Goal: Information Seeking & Learning: Understand process/instructions

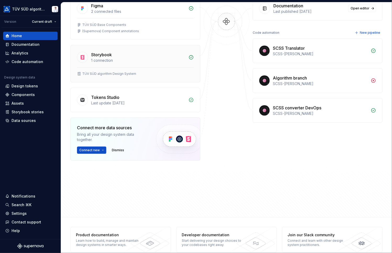
scroll to position [95, 0]
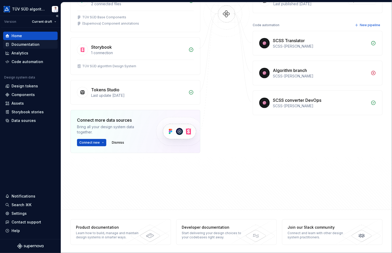
click at [27, 45] on div "Documentation" at bounding box center [26, 44] width 28 height 5
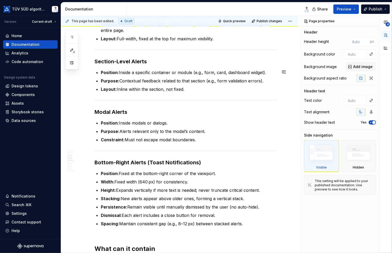
scroll to position [262, 0]
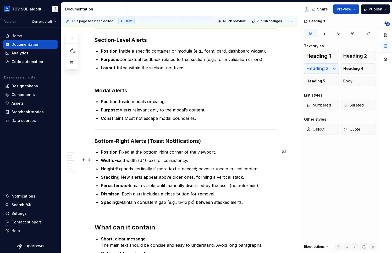
scroll to position [314, 0]
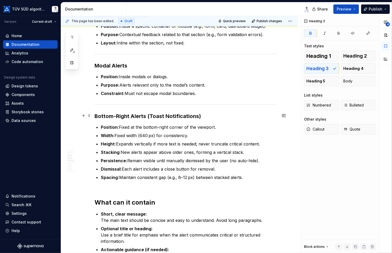
click at [203, 115] on h3 "Bottom-Right Alerts (Toast Notifications)" at bounding box center [185, 115] width 182 height 7
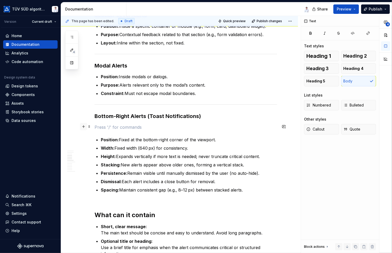
click at [84, 127] on button "button" at bounding box center [83, 126] width 7 height 7
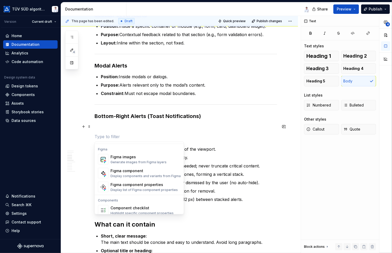
scroll to position [497, 0]
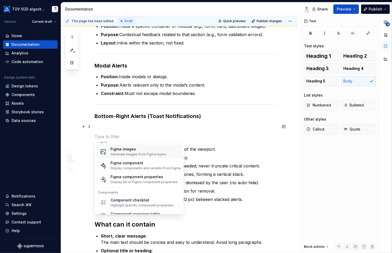
click at [125, 151] on div "Figma images Generate images from Figma layers" at bounding box center [138, 151] width 56 height 10
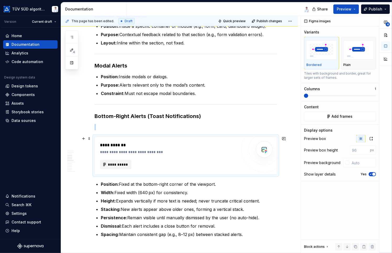
click at [118, 163] on span "**********" at bounding box center [118, 164] width 20 height 5
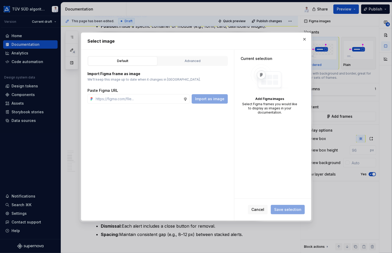
click at [183, 56] on div "Default Advanced" at bounding box center [157, 61] width 140 height 10
click at [184, 59] on div "Advanced" at bounding box center [193, 60] width 66 height 5
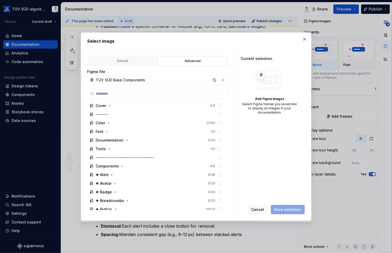
click at [161, 79] on button "TÜV SÜD Base Components" at bounding box center [157, 79] width 140 height 9
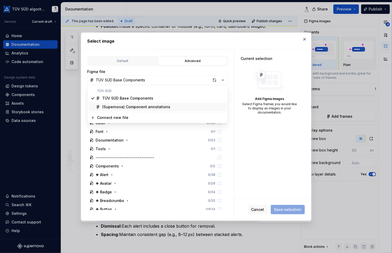
click at [142, 109] on div "(Supernova) Component annotations" at bounding box center [136, 106] width 68 height 5
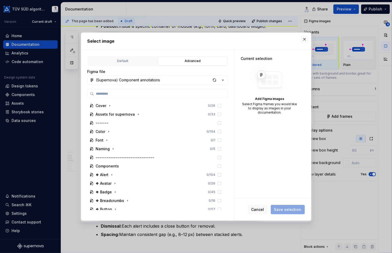
click at [302, 37] on button "button" at bounding box center [304, 39] width 7 height 7
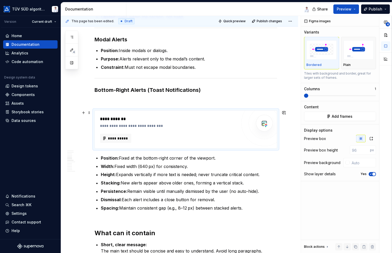
scroll to position [366, 0]
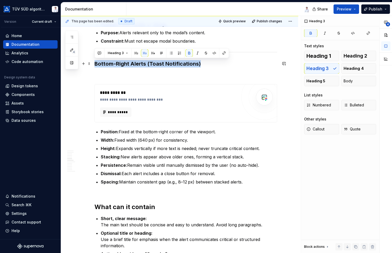
drag, startPoint x: 198, startPoint y: 63, endPoint x: 92, endPoint y: 61, distance: 106.0
copy strong "Bottom-Right Alerts (Toast Notifications)"
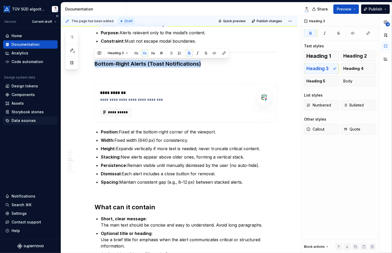
click at [21, 121] on div "Data sources" at bounding box center [24, 120] width 24 height 5
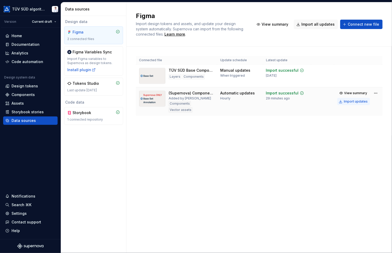
click at [352, 101] on div "Import updates" at bounding box center [355, 101] width 24 height 4
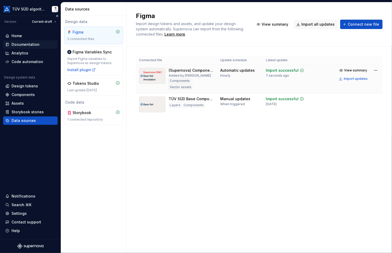
click at [28, 45] on div "Documentation" at bounding box center [26, 44] width 28 height 5
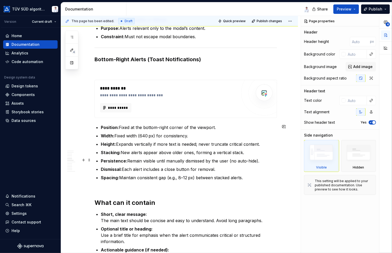
scroll to position [366, 0]
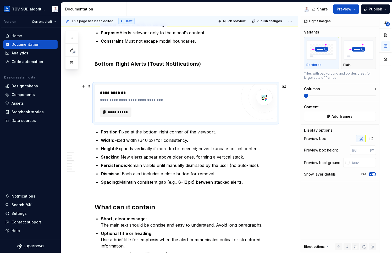
click at [120, 110] on span "**********" at bounding box center [118, 112] width 20 height 5
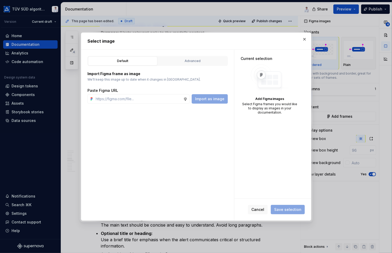
click at [181, 66] on div "Import Figma frame as image We’ll keep this image up to date when it changes in…" at bounding box center [157, 85] width 140 height 38
click at [180, 60] on div "Advanced" at bounding box center [193, 60] width 66 height 5
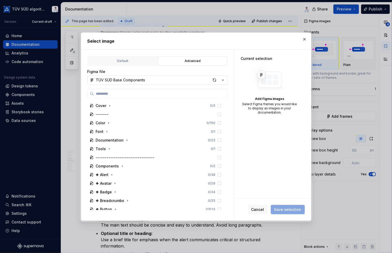
click at [121, 78] on div "TÜV SÜD Base Components" at bounding box center [120, 79] width 49 height 5
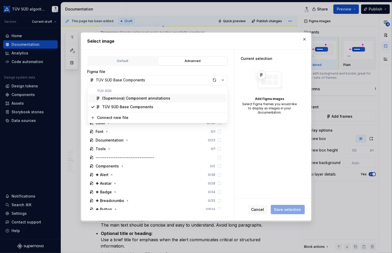
click at [122, 98] on div "(Supernova) Component annotations" at bounding box center [136, 98] width 68 height 5
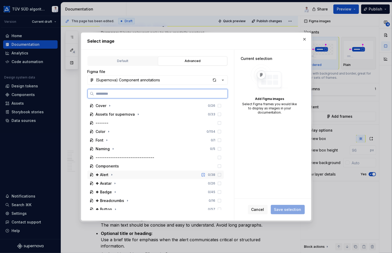
click at [143, 176] on div "❖ Alert 0 / 38" at bounding box center [155, 175] width 136 height 8
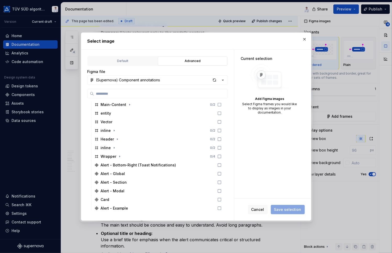
scroll to position [157, 0]
click at [142, 165] on div "Alert - Bottom-Right (Toast Notifications)" at bounding box center [138, 164] width 75 height 5
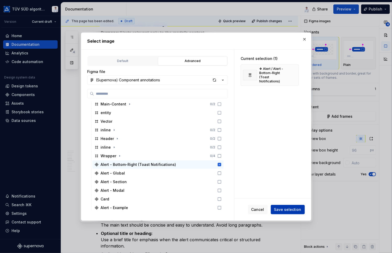
click at [284, 209] on span "Save selection" at bounding box center [287, 209] width 27 height 5
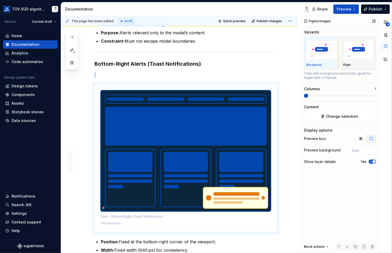
click at [356, 60] on div "button" at bounding box center [358, 49] width 30 height 21
click at [376, 160] on div "Figma images Variants Bordered Plain Frame as it is in Figma with no extra form…" at bounding box center [340, 134] width 78 height 237
click at [375, 161] on span "button" at bounding box center [373, 161] width 3 height 3
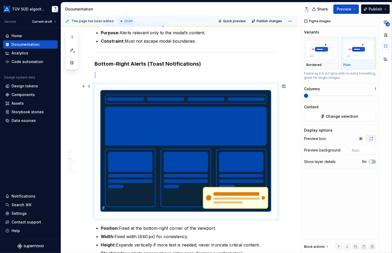
click at [146, 72] on p at bounding box center [185, 75] width 182 height 6
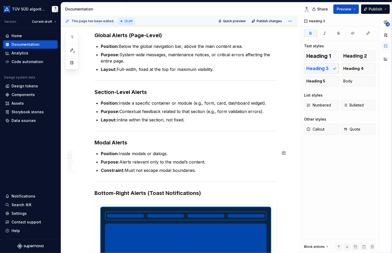
scroll to position [235, 0]
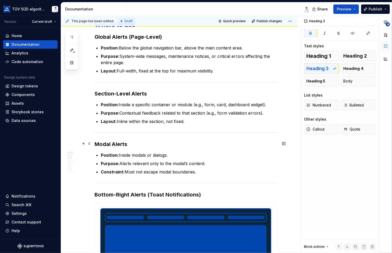
click at [134, 143] on h3 "Modal Alerts" at bounding box center [185, 143] width 182 height 7
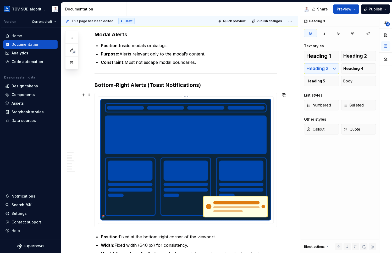
scroll to position [314, 0]
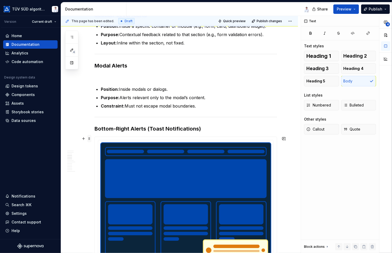
click at [88, 139] on span at bounding box center [89, 138] width 4 height 7
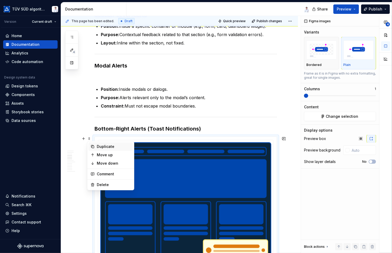
click at [101, 146] on div "Duplicate" at bounding box center [114, 146] width 34 height 5
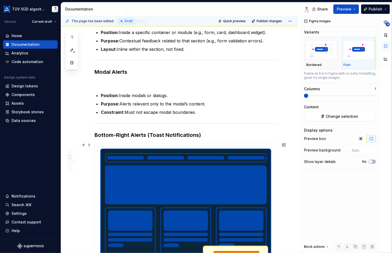
scroll to position [289, 0]
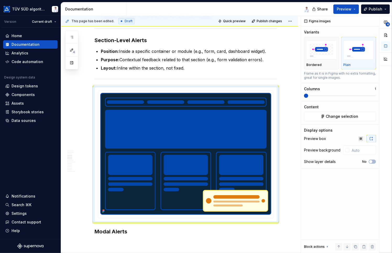
drag, startPoint x: 89, startPoint y: 164, endPoint x: 95, endPoint y: 93, distance: 70.9
click at [95, 93] on div at bounding box center [186, 154] width 182 height 134
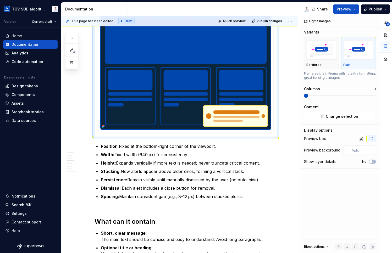
scroll to position [421, 0]
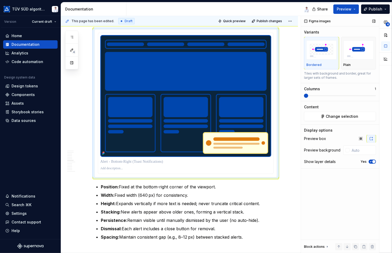
click at [302, 203] on div "Figma images Variants Bordered Plain Tiles with background and border, great fo…" at bounding box center [340, 134] width 78 height 237
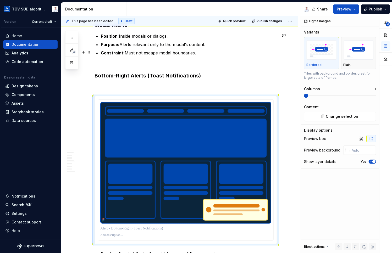
scroll to position [317, 0]
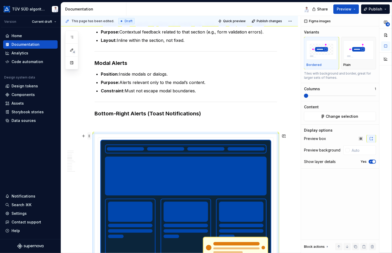
click at [89, 136] on span at bounding box center [89, 135] width 4 height 7
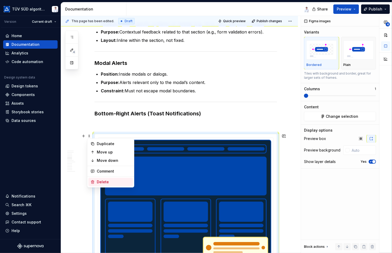
click at [104, 182] on div "Delete" at bounding box center [114, 181] width 34 height 5
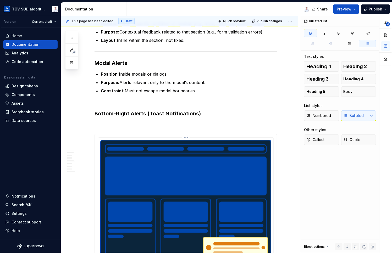
scroll to position [358, 0]
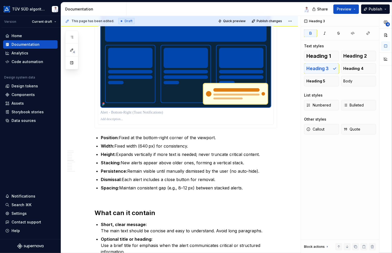
scroll to position [463, 0]
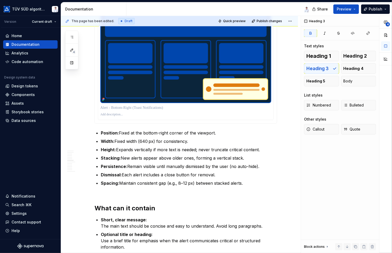
click at [216, 62] on img at bounding box center [185, 42] width 171 height 122
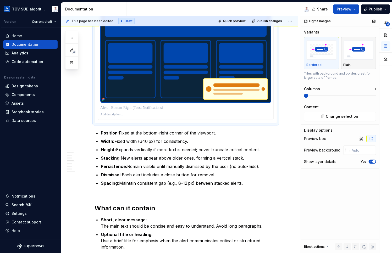
click at [359, 55] on img "button" at bounding box center [358, 49] width 30 height 19
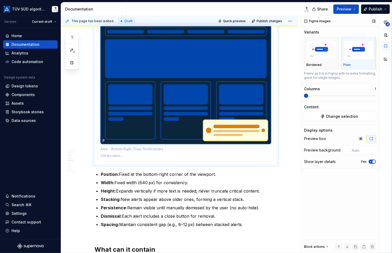
click at [374, 160] on span "button" at bounding box center [373, 161] width 3 height 3
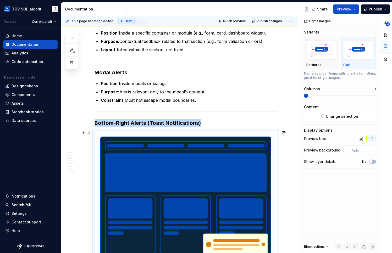
scroll to position [290, 0]
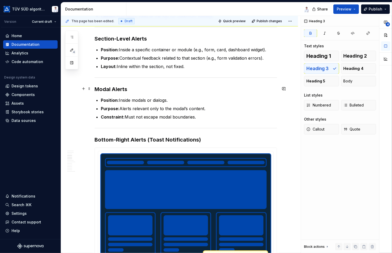
click at [137, 89] on h3 "Modal Alerts" at bounding box center [185, 89] width 182 height 7
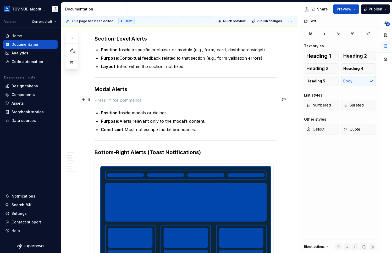
click at [84, 99] on button "button" at bounding box center [83, 99] width 7 height 7
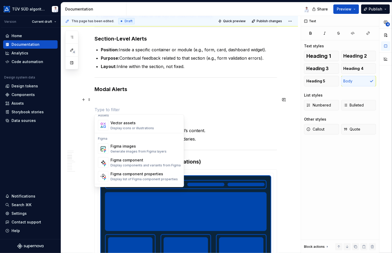
scroll to position [468, 0]
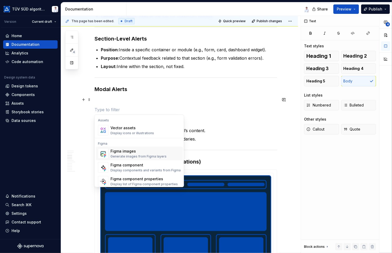
click at [132, 152] on div "Figma images" at bounding box center [138, 150] width 56 height 5
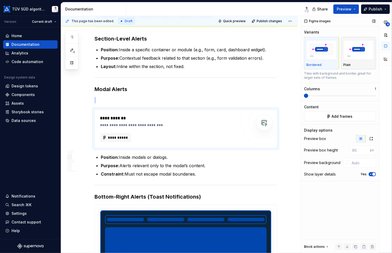
click at [365, 46] on img "button" at bounding box center [358, 49] width 30 height 19
click at [373, 173] on span "button" at bounding box center [373, 174] width 3 height 3
click at [107, 140] on button "**********" at bounding box center [115, 137] width 31 height 9
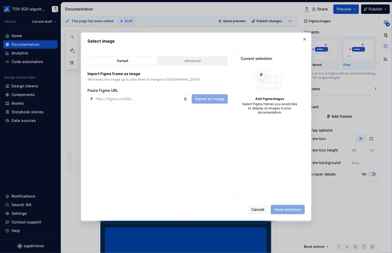
click at [185, 60] on div "Advanced" at bounding box center [193, 60] width 66 height 5
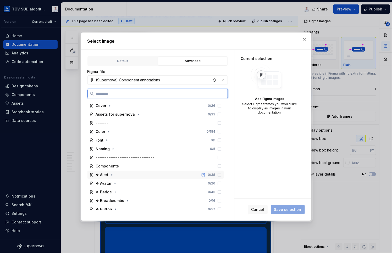
click at [115, 174] on div "❖ Alert 0 / 38" at bounding box center [155, 175] width 136 height 8
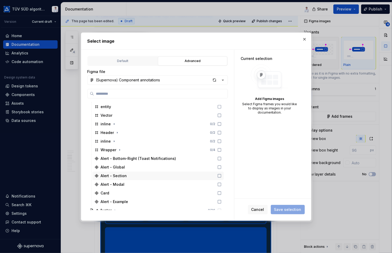
scroll to position [183, 0]
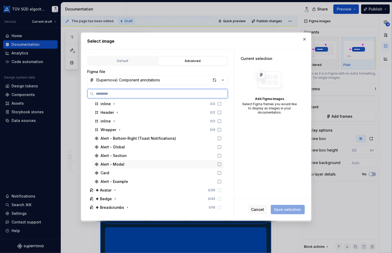
click at [124, 163] on div "Alert - Modal" at bounding box center [157, 164] width 131 height 8
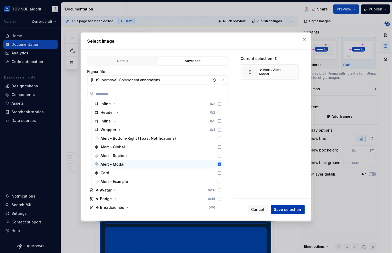
click at [283, 207] on button "Save selection" at bounding box center [287, 209] width 34 height 9
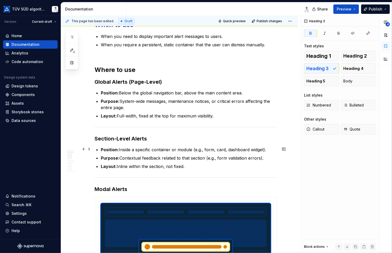
scroll to position [186, 0]
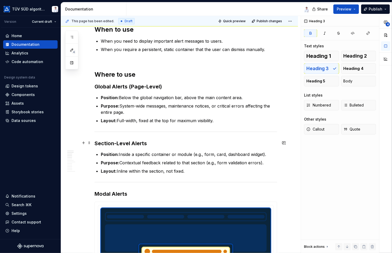
click at [150, 142] on h3 "Section-Level Alerts" at bounding box center [185, 143] width 182 height 7
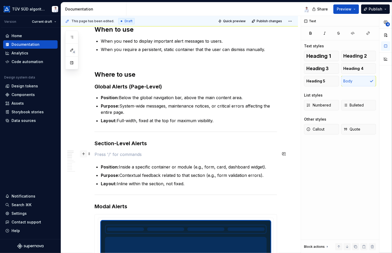
click at [84, 153] on button "button" at bounding box center [83, 153] width 7 height 7
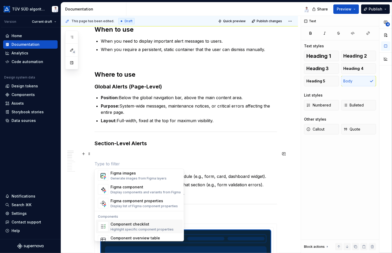
scroll to position [494, 0]
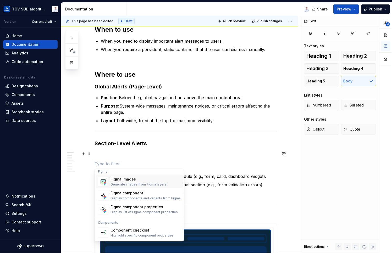
click at [133, 182] on div "Generate images from Figma layers" at bounding box center [138, 184] width 56 height 4
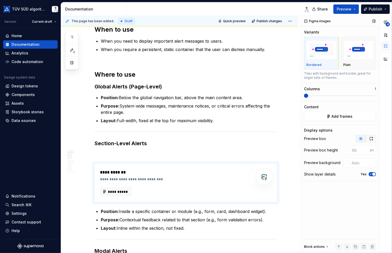
click at [371, 137] on icon "button" at bounding box center [371, 139] width 4 height 4
click at [348, 63] on p "Plain" at bounding box center [346, 65] width 7 height 4
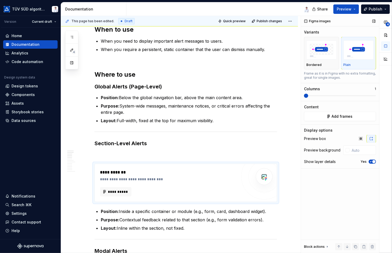
click at [374, 161] on span "button" at bounding box center [373, 161] width 3 height 3
click at [114, 193] on span "**********" at bounding box center [118, 191] width 20 height 5
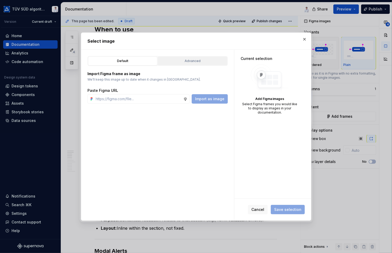
click at [184, 60] on div "Advanced" at bounding box center [193, 60] width 66 height 5
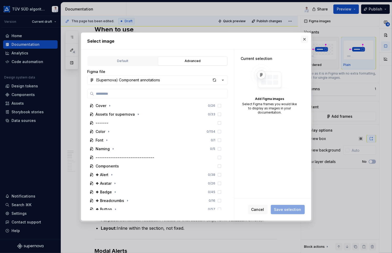
click at [303, 38] on button "button" at bounding box center [304, 39] width 7 height 7
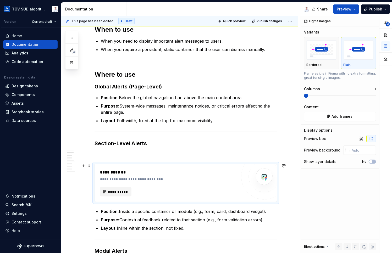
click at [117, 193] on span "**********" at bounding box center [118, 191] width 20 height 5
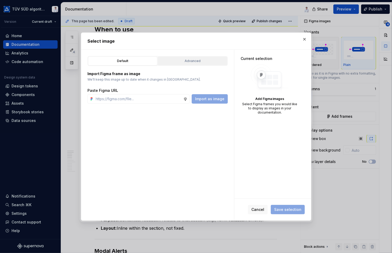
click at [198, 60] on div "Advanced" at bounding box center [193, 60] width 66 height 5
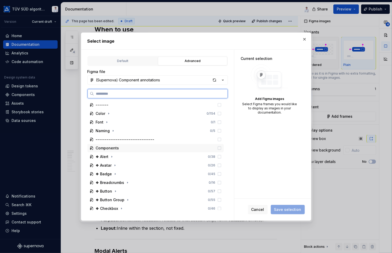
scroll to position [26, 0]
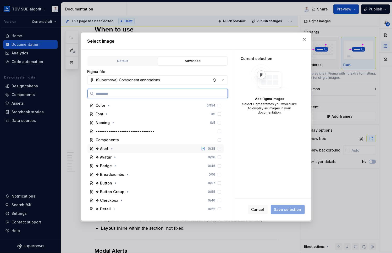
click at [121, 149] on div "❖ Alert 0 / 38" at bounding box center [155, 148] width 136 height 8
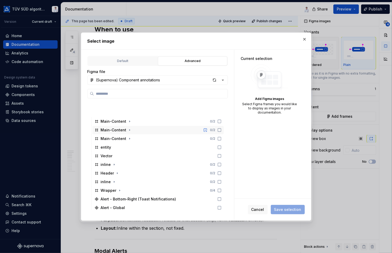
scroll to position [183, 0]
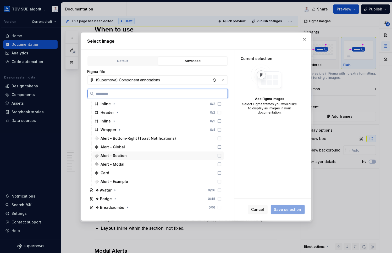
click at [132, 156] on div "Alert - Section" at bounding box center [157, 155] width 131 height 8
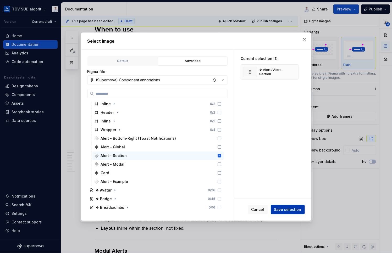
click at [282, 207] on span "Save selection" at bounding box center [287, 209] width 27 height 5
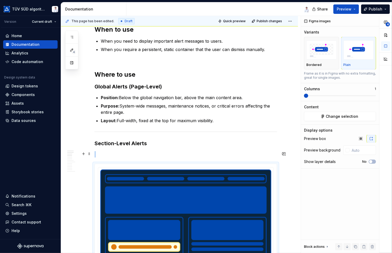
click at [127, 151] on p at bounding box center [185, 154] width 182 height 6
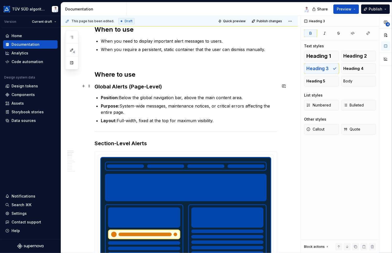
click at [164, 86] on h3 "Global Alerts (Page-Level)" at bounding box center [185, 86] width 182 height 7
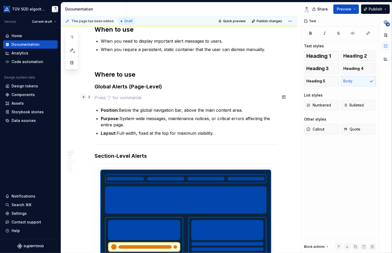
click at [84, 97] on button "button" at bounding box center [83, 96] width 7 height 7
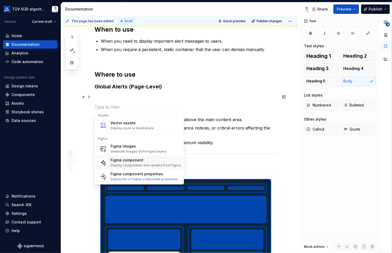
scroll to position [468, 0]
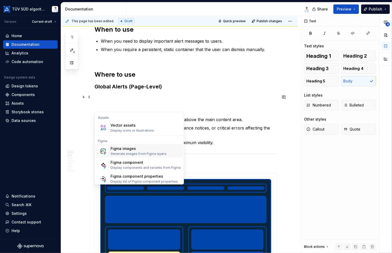
click at [121, 149] on div "Figma images" at bounding box center [138, 148] width 56 height 5
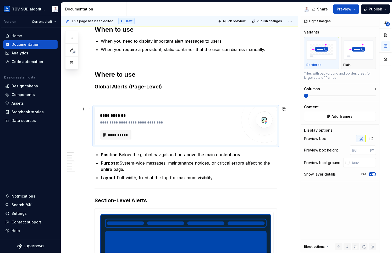
click at [117, 135] on span "**********" at bounding box center [118, 134] width 20 height 5
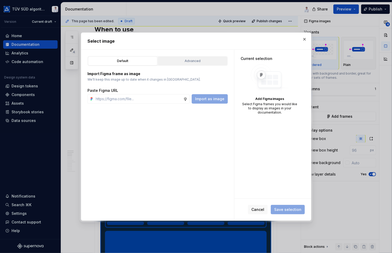
click at [185, 62] on div "Advanced" at bounding box center [193, 60] width 66 height 5
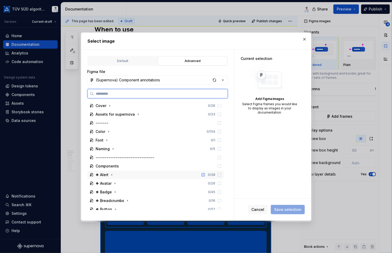
click at [133, 173] on div "❖ Alert 0 / 38" at bounding box center [155, 175] width 136 height 8
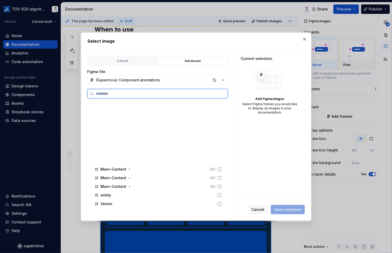
scroll to position [157, 0]
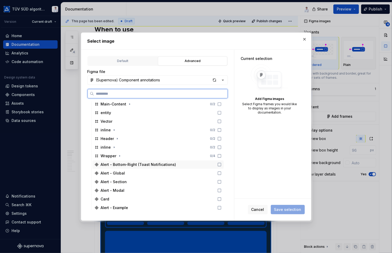
click at [129, 165] on div "Alert - Bottom-Right (Toast Notifications)" at bounding box center [138, 164] width 75 height 5
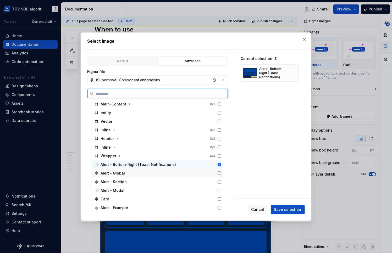
click at [131, 173] on div "Alert - Global" at bounding box center [157, 173] width 131 height 8
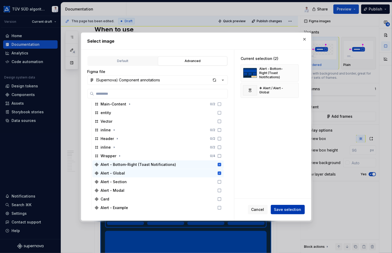
click at [294, 210] on span "Save selection" at bounding box center [287, 209] width 27 height 5
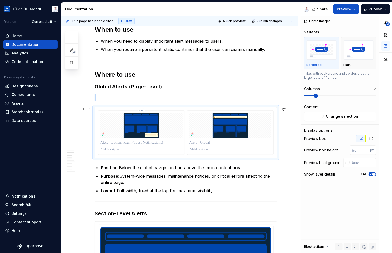
click at [173, 125] on img at bounding box center [141, 125] width 82 height 25
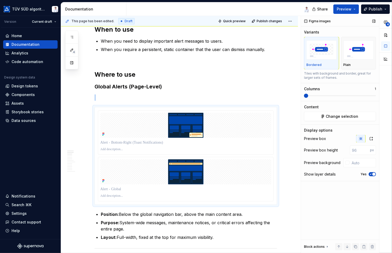
click at [304, 95] on span at bounding box center [306, 96] width 4 height 4
click at [234, 187] on p at bounding box center [185, 189] width 171 height 5
click at [326, 114] on button "Change selection" at bounding box center [340, 116] width 72 height 9
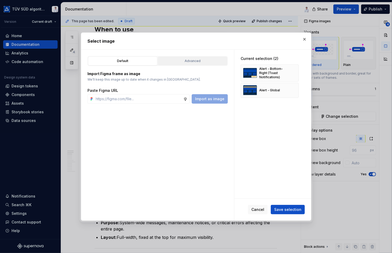
click at [179, 57] on button "Advanced" at bounding box center [192, 61] width 69 height 9
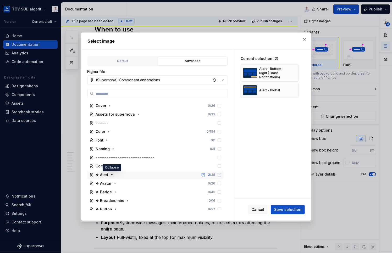
click at [112, 173] on icon "button" at bounding box center [112, 175] width 4 height 4
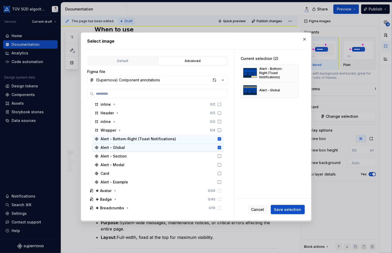
scroll to position [183, 0]
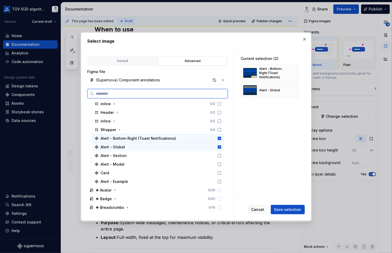
click at [219, 137] on icon at bounding box center [218, 138] width 3 height 3
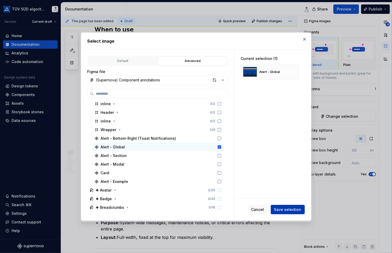
click at [286, 210] on span "Save selection" at bounding box center [287, 209] width 27 height 5
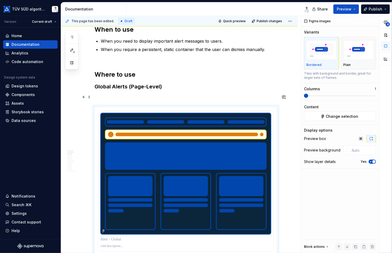
click at [141, 96] on p at bounding box center [185, 97] width 182 height 6
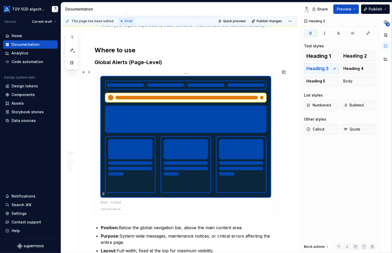
scroll to position [264, 0]
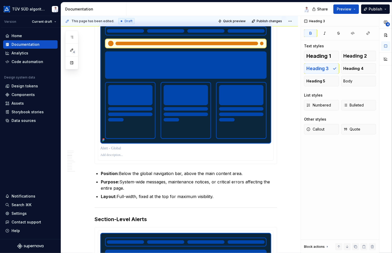
click at [175, 153] on p at bounding box center [185, 155] width 171 height 4
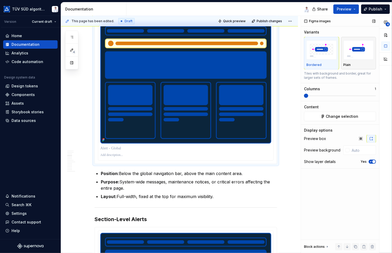
click at [365, 55] on img "button" at bounding box center [358, 49] width 30 height 19
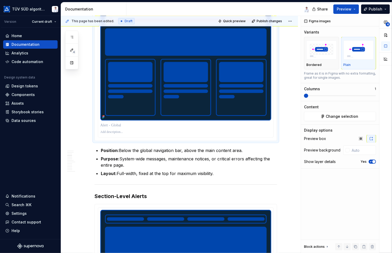
scroll to position [316, 0]
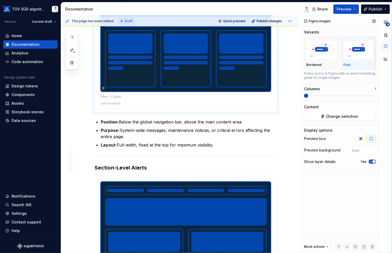
click at [373, 161] on span "button" at bounding box center [373, 161] width 3 height 3
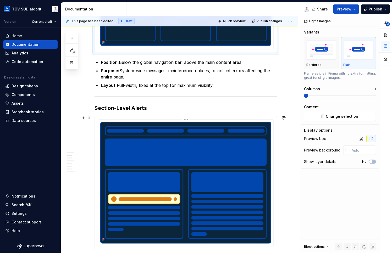
scroll to position [368, 0]
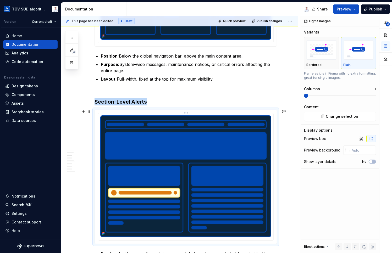
click at [232, 165] on img at bounding box center [185, 176] width 171 height 122
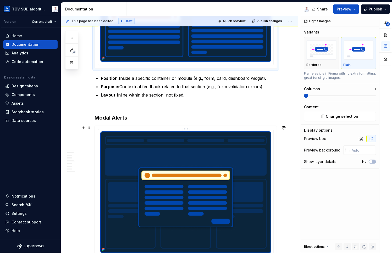
scroll to position [577, 0]
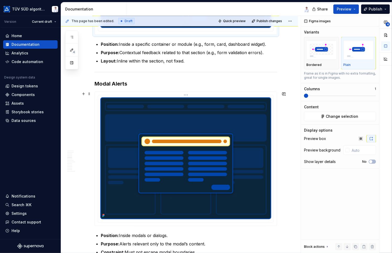
click at [202, 154] on img at bounding box center [185, 158] width 171 height 122
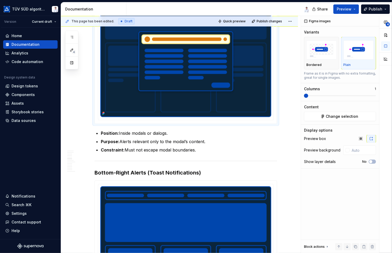
scroll to position [682, 0]
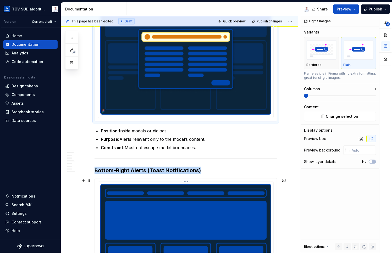
click at [200, 198] on img at bounding box center [185, 245] width 171 height 122
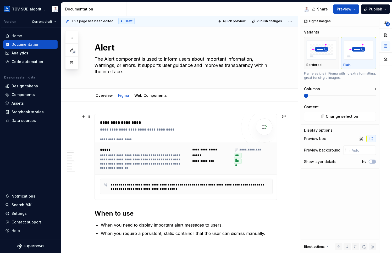
scroll to position [0, 0]
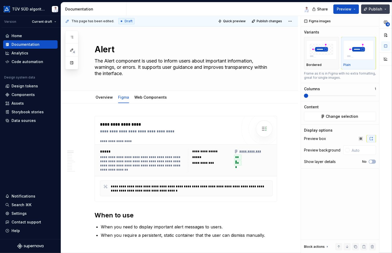
click at [373, 8] on span "Publish" at bounding box center [375, 9] width 14 height 5
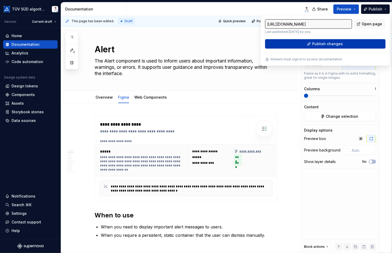
click at [323, 45] on span "Publish changes" at bounding box center [327, 43] width 31 height 5
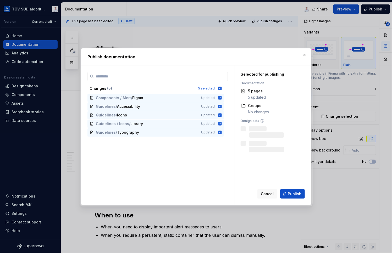
click at [292, 194] on span "Publish" at bounding box center [294, 193] width 14 height 5
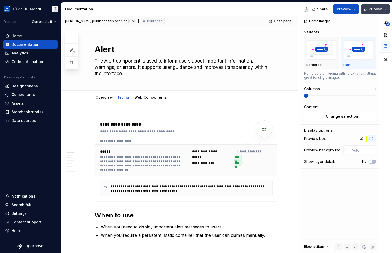
click at [384, 8] on button "Publish" at bounding box center [375, 8] width 29 height 9
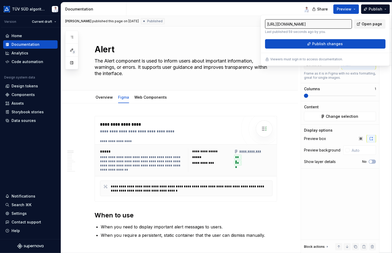
drag, startPoint x: 384, startPoint y: 8, endPoint x: 368, endPoint y: 23, distance: 22.0
click at [368, 23] on span "Open page" at bounding box center [371, 23] width 20 height 5
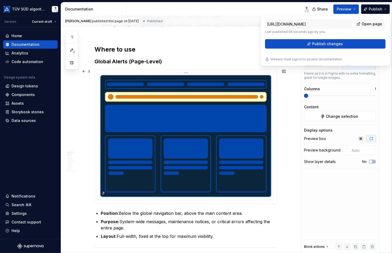
scroll to position [235, 0]
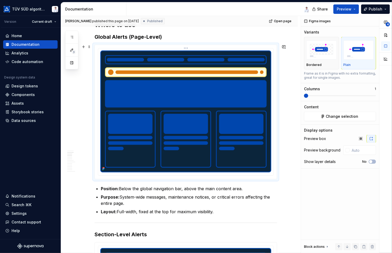
click at [172, 136] on img at bounding box center [185, 111] width 171 height 122
click at [361, 137] on icon "button" at bounding box center [360, 138] width 3 height 3
type textarea "*"
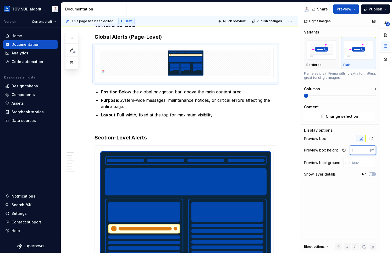
click at [366, 148] on input "1" at bounding box center [359, 149] width 20 height 9
click at [366, 148] on input "2" at bounding box center [359, 149] width 20 height 9
click at [366, 148] on input "3" at bounding box center [359, 149] width 20 height 9
click at [366, 148] on input "4" at bounding box center [359, 149] width 20 height 9
drag, startPoint x: 357, startPoint y: 149, endPoint x: 347, endPoint y: 149, distance: 10.5
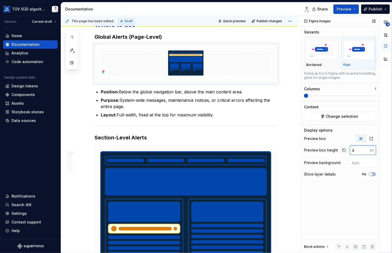
click at [347, 149] on div "4 px" at bounding box center [358, 149] width 36 height 9
type input "256"
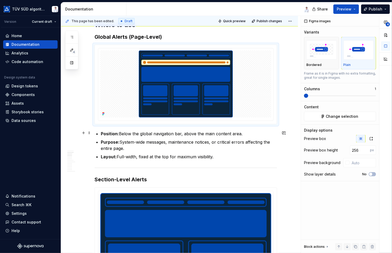
type textarea "*"
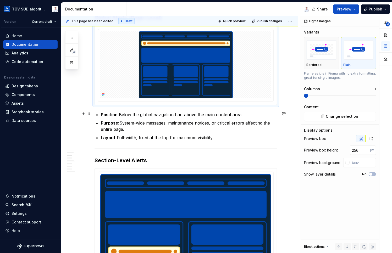
scroll to position [262, 0]
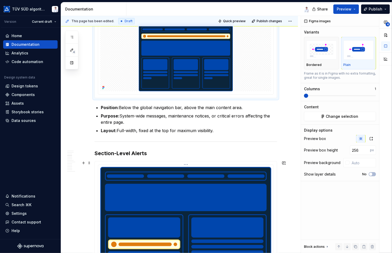
click at [178, 202] on img at bounding box center [185, 228] width 171 height 122
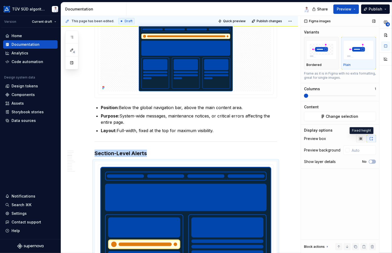
click at [359, 139] on icon "button" at bounding box center [360, 139] width 4 height 4
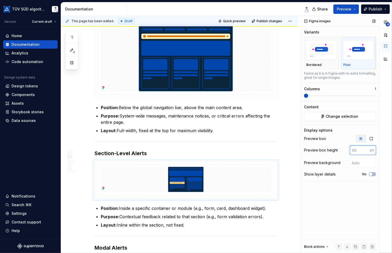
click at [355, 150] on input "number" at bounding box center [359, 149] width 20 height 9
type input "256"
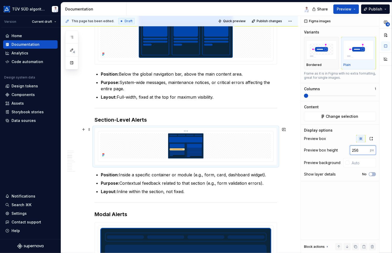
scroll to position [314, 0]
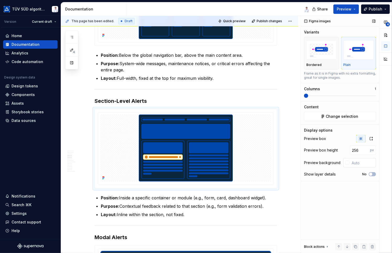
click at [347, 162] on div at bounding box center [347, 163] width 4 height 4
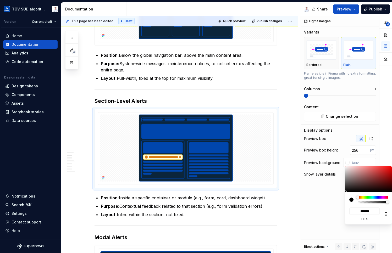
type input "#A09C9C"
type input "*******"
type input "#A7A4A4"
type input "*******"
type input "#CECECE"
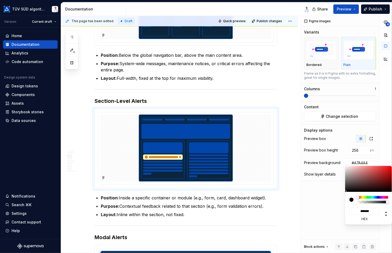
type input "*******"
type input "#EDEDED"
type input "*******"
type input "#FFFFFF"
type input "*******"
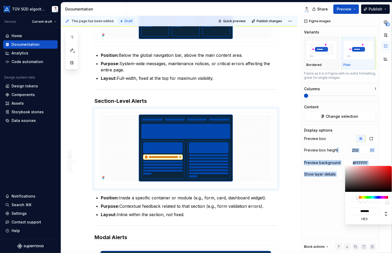
drag, startPoint x: 346, startPoint y: 176, endPoint x: 335, endPoint y: 153, distance: 25.4
click at [335, 153] on body "TÜV SÜD algorithm Version Current draft Home Documentation Analytics Code autom…" at bounding box center [196, 126] width 392 height 253
click at [226, 75] on html "TÜV SÜD algorithm Version Current draft Home Documentation Analytics Code autom…" at bounding box center [196, 126] width 392 height 253
click at [243, 94] on html "TÜV SÜD algorithm Version Current draft Home Documentation Analytics Code autom…" at bounding box center [196, 126] width 392 height 253
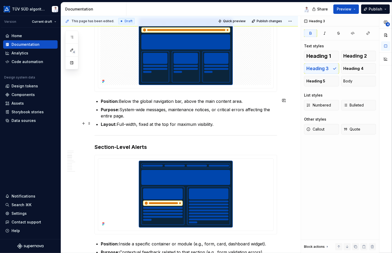
scroll to position [235, 0]
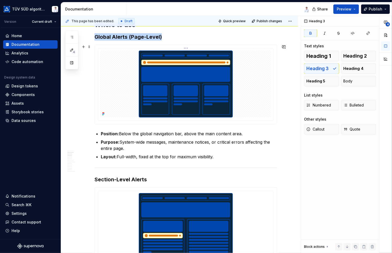
click at [243, 81] on img at bounding box center [185, 83] width 171 height 67
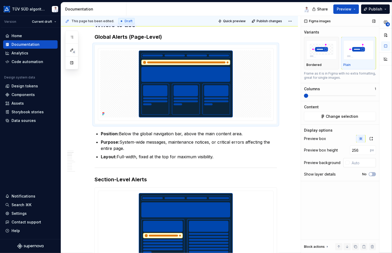
click at [349, 162] on div at bounding box center [347, 163] width 4 height 4
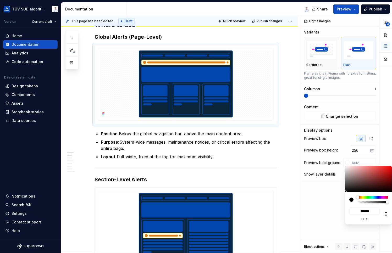
type input "#584545"
type input "*******"
type input "#624E4E"
type input "*******"
type input "#907F7F"
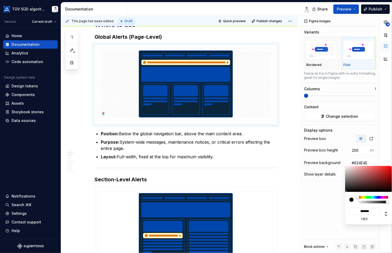
type input "*******"
type input "#D1D1D1"
type input "*******"
type input "#FFFFFF"
type input "*******"
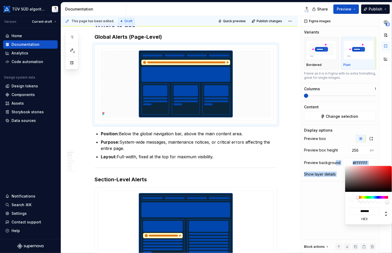
drag, startPoint x: 352, startPoint y: 179, endPoint x: 336, endPoint y: 159, distance: 25.8
click at [336, 159] on body "TÜV SÜD algorithm Version Current draft Home Documentation Analytics Code autom…" at bounding box center [196, 126] width 392 height 253
click at [288, 124] on html "TÜV SÜD algorithm Version Current draft Home Documentation Analytics Code autom…" at bounding box center [196, 126] width 392 height 253
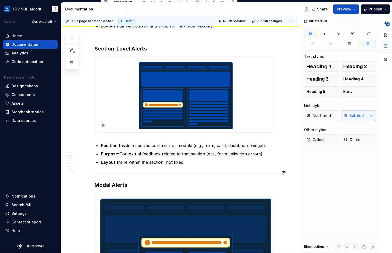
scroll to position [471, 0]
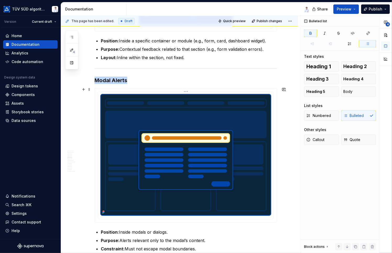
click at [228, 158] on img at bounding box center [185, 155] width 171 height 122
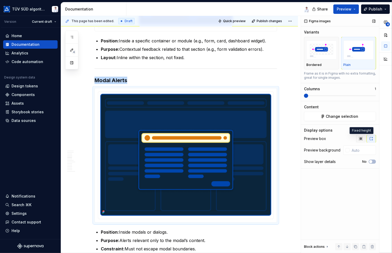
click at [362, 138] on icon "button" at bounding box center [360, 139] width 4 height 4
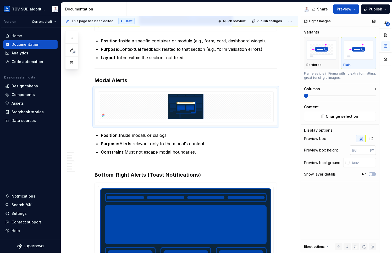
click at [357, 151] on input "number" at bounding box center [359, 149] width 20 height 9
type input "256"
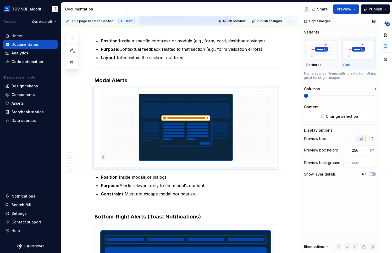
click at [347, 164] on div at bounding box center [347, 163] width 4 height 4
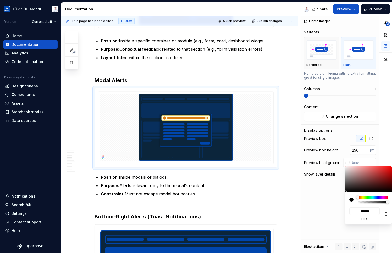
type input "#5F5656"
type input "*******"
type input "#6C6363"
type input "*******"
type input "#F2F2F2"
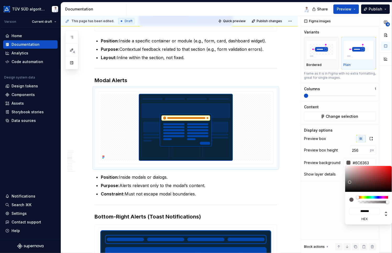
type input "*******"
type input "#FFFFFF"
type input "*******"
drag, startPoint x: 349, startPoint y: 182, endPoint x: 336, endPoint y: 153, distance: 31.6
click at [336, 153] on body "TÜV SÜD algorithm Version Current draft Home Documentation Analytics Code autom…" at bounding box center [196, 126] width 392 height 253
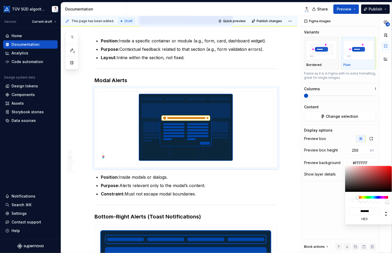
click at [285, 176] on html "TÜV SÜD algorithm Version Current draft Home Documentation Analytics Code autom…" at bounding box center [196, 126] width 392 height 253
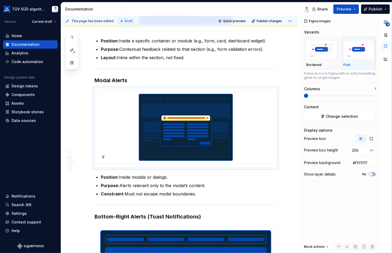
click at [285, 178] on html "TÜV SÜD algorithm Version Current draft Home Documentation Analytics Code autom…" at bounding box center [196, 126] width 392 height 253
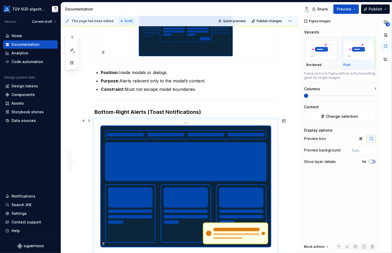
click at [244, 160] on img at bounding box center [185, 187] width 171 height 122
click at [362, 139] on icon "button" at bounding box center [360, 139] width 4 height 4
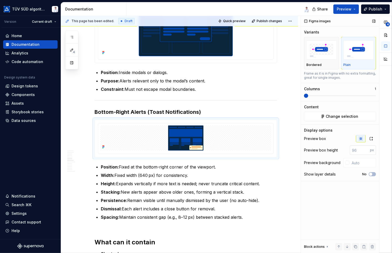
click at [357, 150] on input "number" at bounding box center [359, 149] width 20 height 9
type input "256"
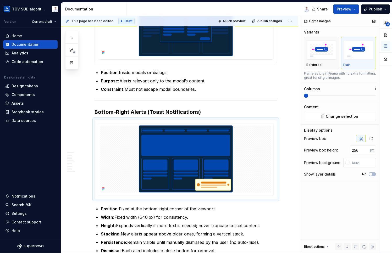
click at [345, 162] on div at bounding box center [347, 163] width 4 height 4
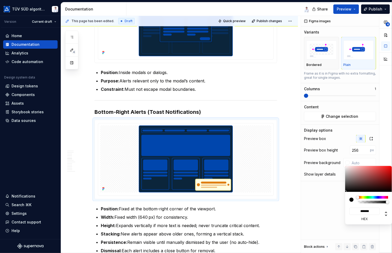
type input "#746868"
type input "*******"
type input "#796D6D"
type input "*******"
type input "#DDDDDD"
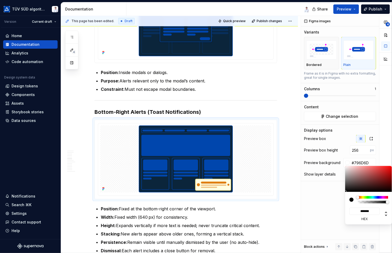
type input "*******"
type input "#FFFFFF"
type input "*******"
drag, startPoint x: 349, startPoint y: 180, endPoint x: 337, endPoint y: 156, distance: 26.9
click at [337, 156] on body "TÜV SÜD algorithm Version Current draft Home Documentation Analytics Code autom…" at bounding box center [196, 126] width 392 height 253
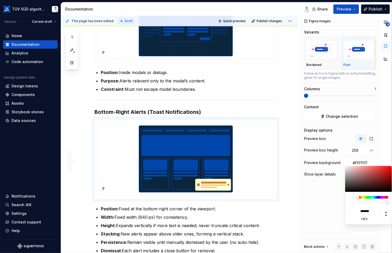
click at [289, 146] on html "TÜV SÜD algorithm Version Current draft Home Documentation Analytics Code autom…" at bounding box center [196, 126] width 392 height 253
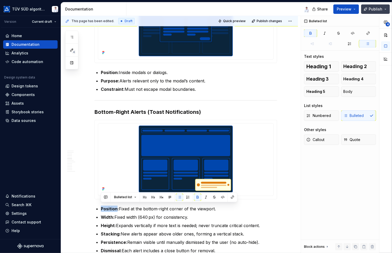
click at [370, 6] on button "Publish" at bounding box center [375, 8] width 29 height 9
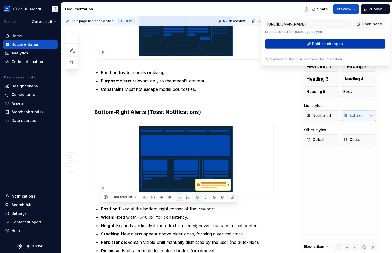
drag, startPoint x: 370, startPoint y: 6, endPoint x: 328, endPoint y: 44, distance: 56.7
click at [328, 44] on span "Publish changes" at bounding box center [327, 43] width 31 height 5
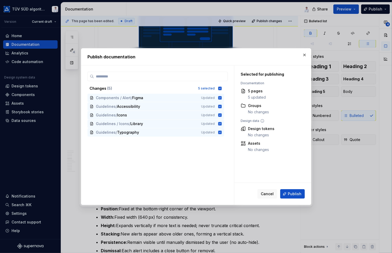
click at [289, 192] on span "Publish" at bounding box center [294, 193] width 14 height 5
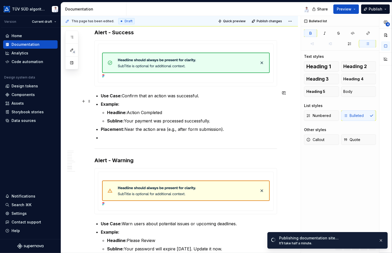
scroll to position [1203, 0]
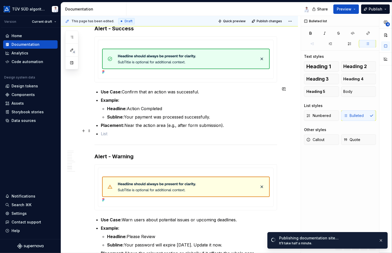
click at [112, 133] on p at bounding box center [189, 134] width 176 height 6
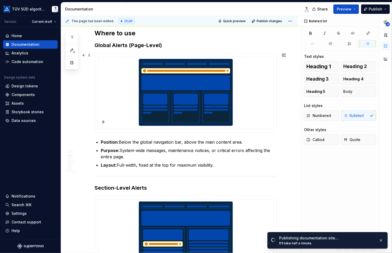
scroll to position [262, 0]
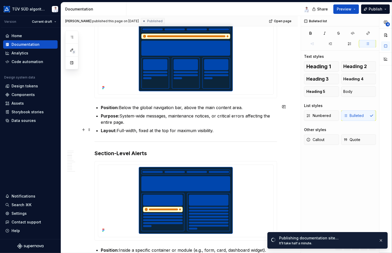
click at [288, 131] on div "**********" at bounding box center [180, 134] width 239 height 237
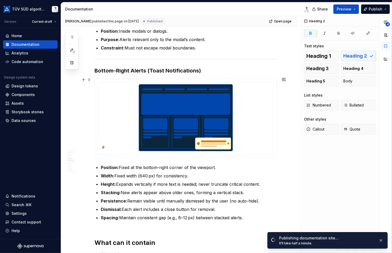
scroll to position [654, 0]
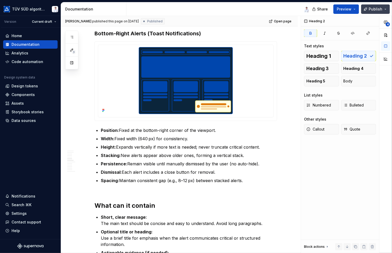
click at [386, 8] on button "Publish" at bounding box center [375, 8] width 29 height 9
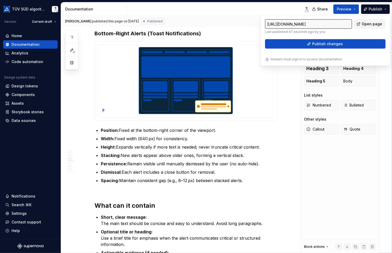
drag, startPoint x: 386, startPoint y: 8, endPoint x: 365, endPoint y: 22, distance: 25.8
click at [365, 22] on span "Open page" at bounding box center [371, 23] width 20 height 5
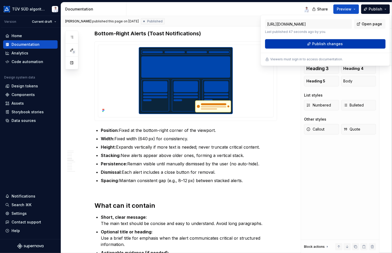
click at [318, 44] on span "Publish changes" at bounding box center [327, 43] width 31 height 5
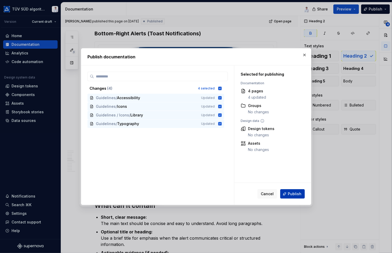
click at [290, 193] on span "Publish" at bounding box center [294, 193] width 14 height 5
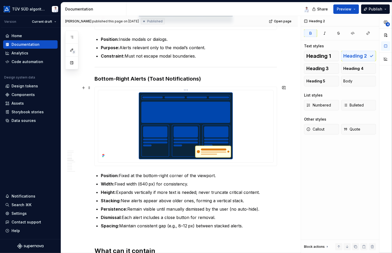
scroll to position [576, 0]
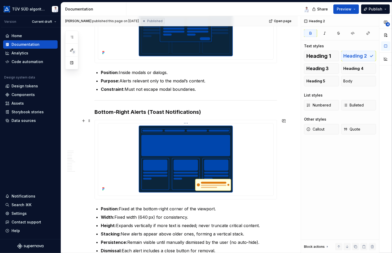
click at [257, 164] on img at bounding box center [185, 159] width 171 height 67
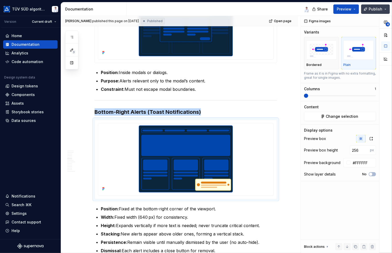
click at [386, 8] on button "Publish" at bounding box center [375, 8] width 29 height 9
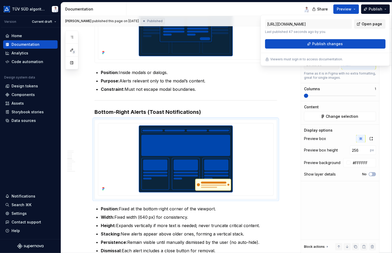
drag, startPoint x: 386, startPoint y: 8, endPoint x: 367, endPoint y: 23, distance: 24.5
click at [367, 23] on span "Open page" at bounding box center [371, 23] width 20 height 5
click at [195, 172] on img at bounding box center [185, 159] width 171 height 67
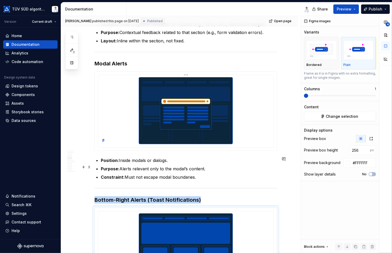
scroll to position [471, 0]
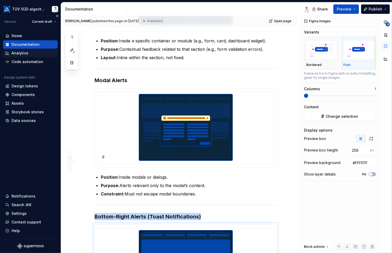
click at [16, 52] on div "Analytics" at bounding box center [20, 52] width 17 height 5
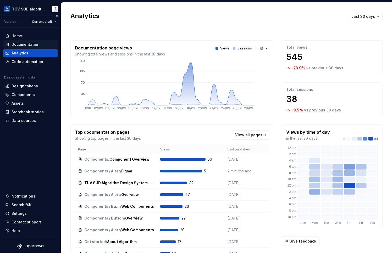
click at [16, 43] on div "Documentation" at bounding box center [26, 44] width 28 height 5
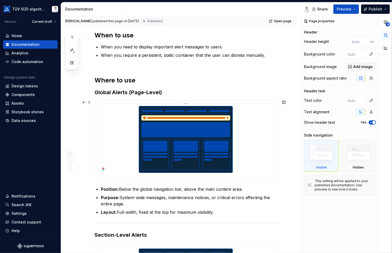
scroll to position [209, 0]
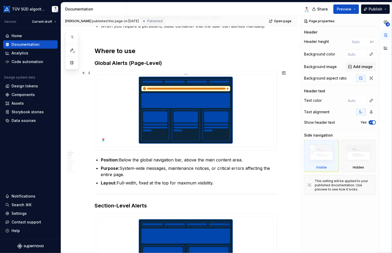
click at [257, 110] on img at bounding box center [185, 110] width 171 height 67
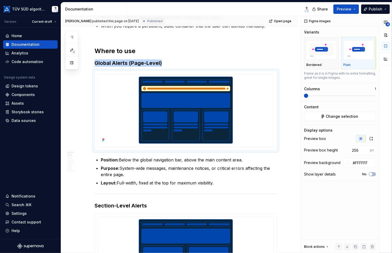
click at [383, 21] on button "4" at bounding box center [385, 22] width 9 height 9
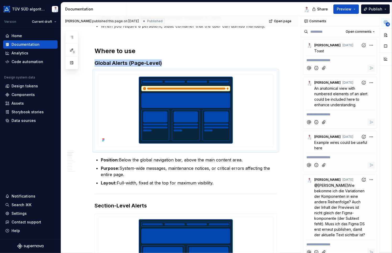
click at [383, 21] on button "4" at bounding box center [385, 22] width 9 height 9
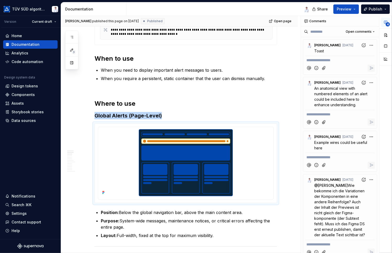
scroll to position [157, 0]
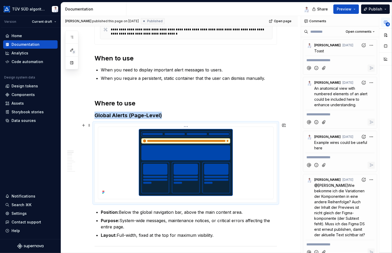
click at [248, 158] on img at bounding box center [185, 162] width 171 height 67
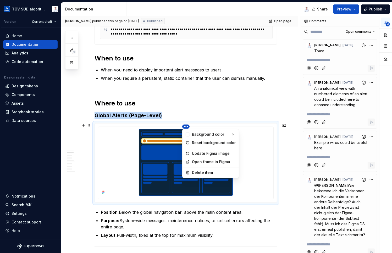
click at [185, 125] on html "TÜV SÜD algorithm Version Current draft Home Documentation Analytics Code autom…" at bounding box center [196, 126] width 392 height 253
click at [194, 153] on div "Update Figma image" at bounding box center [214, 153] width 44 height 5
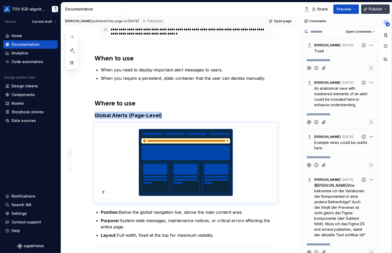
click at [372, 9] on span "Publish" at bounding box center [375, 9] width 14 height 5
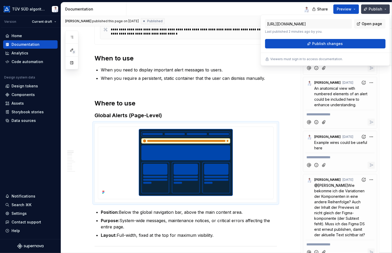
click at [372, 9] on span "Publish" at bounding box center [375, 9] width 14 height 5
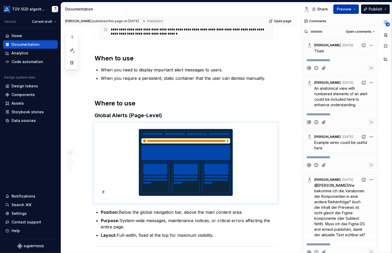
click at [354, 10] on button "Preview" at bounding box center [346, 8] width 26 height 9
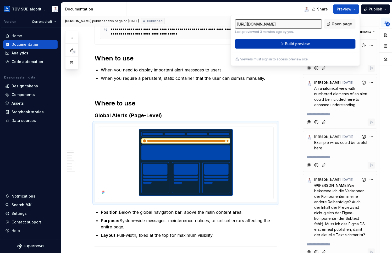
drag, startPoint x: 354, startPoint y: 10, endPoint x: 313, endPoint y: 45, distance: 54.2
click at [313, 45] on button "Build preview" at bounding box center [295, 43] width 120 height 9
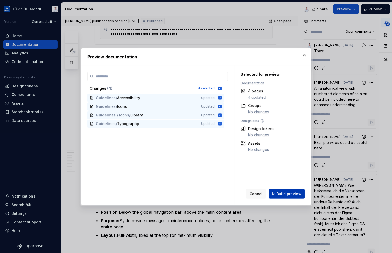
click at [283, 194] on span "Build preview" at bounding box center [288, 193] width 25 height 5
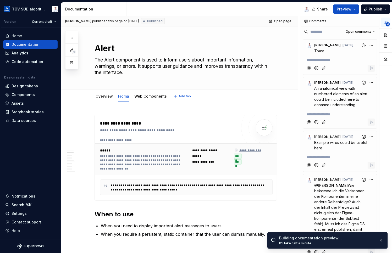
scroll to position [0, 0]
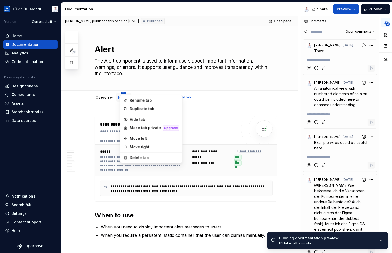
click at [121, 93] on html "TÜV SÜD algorithm Version Current draft Home Documentation Analytics Code autom…" at bounding box center [196, 126] width 392 height 253
click at [216, 77] on html "TÜV SÜD algorithm Version Current draft Home Documentation Analytics Code autom…" at bounding box center [196, 126] width 392 height 253
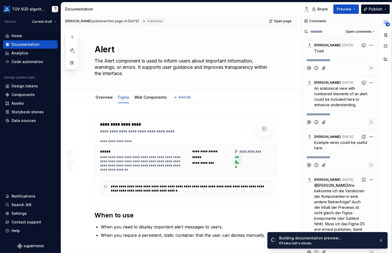
click at [234, 100] on div "Overview Figma Web Components Add tab" at bounding box center [185, 98] width 189 height 12
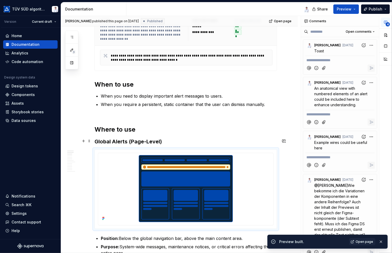
scroll to position [157, 0]
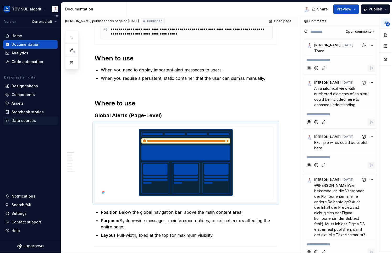
click at [26, 120] on div "Data sources" at bounding box center [24, 120] width 24 height 5
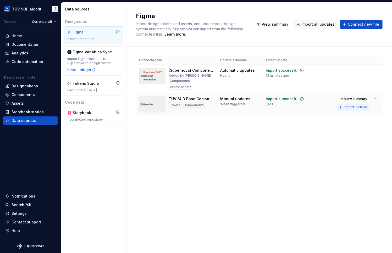
click at [354, 106] on div "Import updates" at bounding box center [355, 107] width 24 height 4
click at [356, 79] on div "Import updates" at bounding box center [355, 79] width 24 height 4
click at [24, 44] on div "Documentation" at bounding box center [26, 44] width 28 height 5
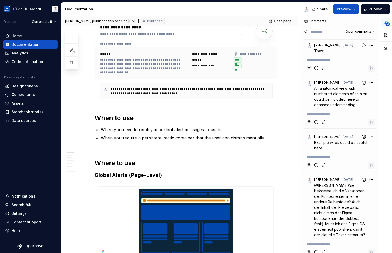
scroll to position [157, 0]
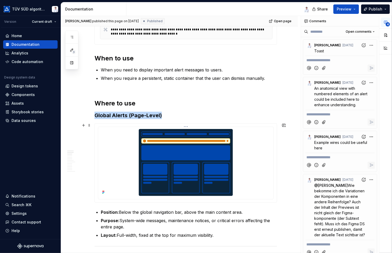
click at [202, 151] on img at bounding box center [185, 162] width 171 height 67
click at [203, 153] on img at bounding box center [185, 162] width 171 height 67
click at [115, 156] on img at bounding box center [185, 162] width 171 height 67
click at [218, 152] on img at bounding box center [185, 162] width 171 height 67
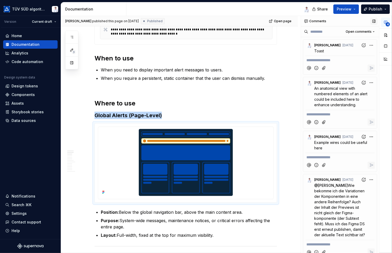
click at [372, 21] on button "button" at bounding box center [373, 21] width 7 height 7
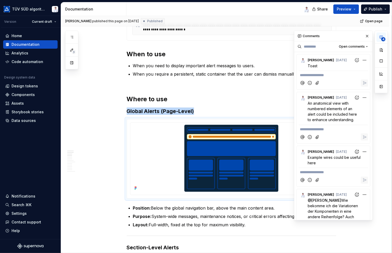
click at [363, 35] on button "button" at bounding box center [366, 35] width 7 height 7
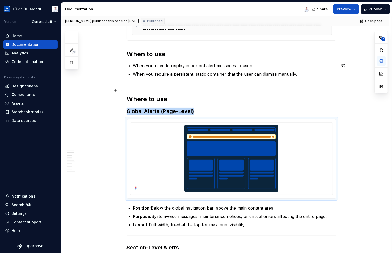
scroll to position [151, 0]
click at [237, 162] on img at bounding box center [231, 158] width 198 height 67
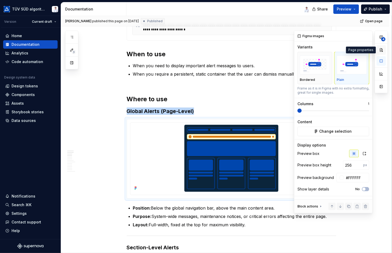
click at [381, 49] on button "button" at bounding box center [380, 49] width 9 height 9
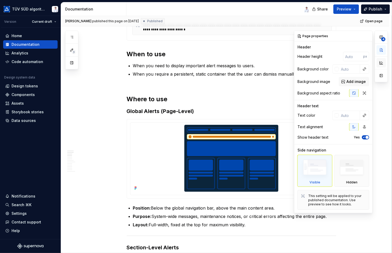
click at [380, 61] on button "button" at bounding box center [380, 62] width 9 height 9
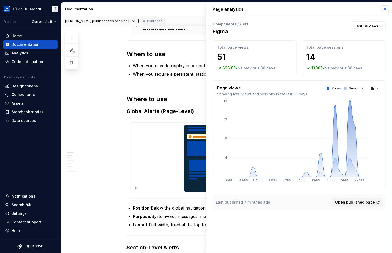
click at [388, 7] on button "button" at bounding box center [384, 8] width 7 height 7
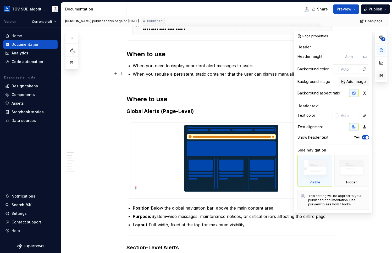
click at [380, 74] on button "button" at bounding box center [380, 75] width 9 height 9
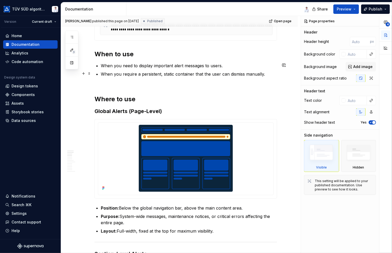
scroll to position [155, 0]
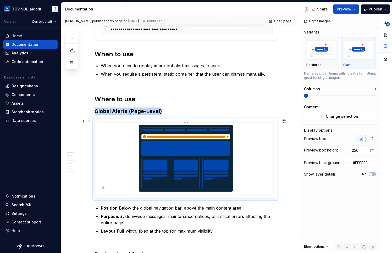
click at [170, 168] on img at bounding box center [185, 158] width 171 height 67
click at [173, 168] on img at bounding box center [185, 158] width 171 height 67
click at [357, 150] on input "256" at bounding box center [359, 149] width 20 height 9
click at [359, 150] on input "256" at bounding box center [359, 149] width 20 height 9
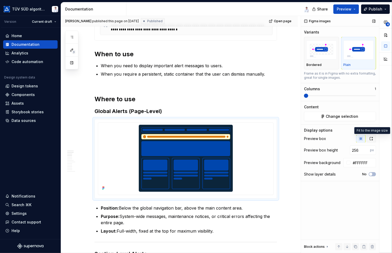
click at [370, 138] on icon "button" at bounding box center [371, 139] width 4 height 4
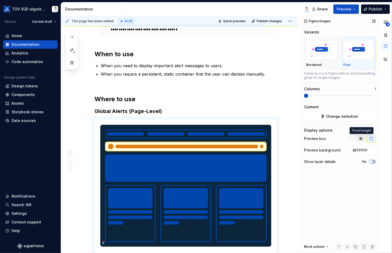
click at [360, 137] on icon "button" at bounding box center [360, 139] width 4 height 4
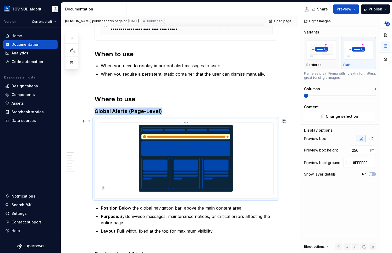
click at [219, 157] on img at bounding box center [185, 158] width 171 height 67
click at [213, 157] on img at bounding box center [185, 158] width 171 height 67
click at [336, 116] on span "Change selection" at bounding box center [342, 116] width 32 height 5
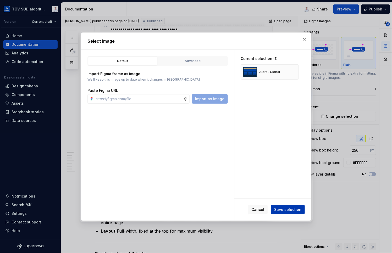
click at [281, 208] on span "Save selection" at bounding box center [287, 209] width 27 height 5
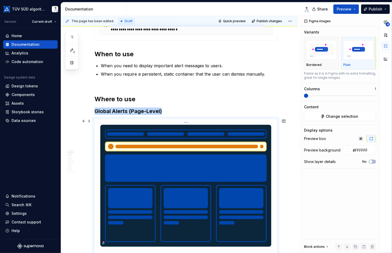
click at [202, 165] on img at bounding box center [185, 186] width 171 height 122
click at [359, 138] on icon "button" at bounding box center [360, 139] width 4 height 4
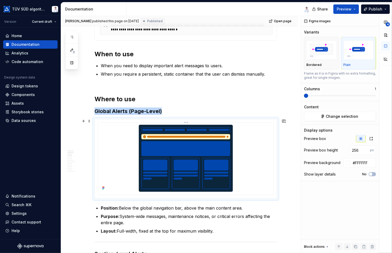
click at [267, 154] on img at bounding box center [185, 158] width 171 height 67
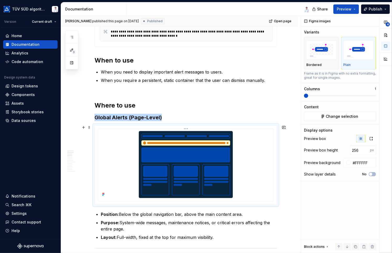
scroll to position [161, 0]
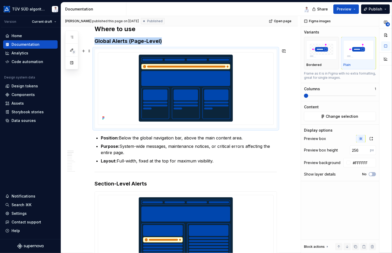
scroll to position [240, 0]
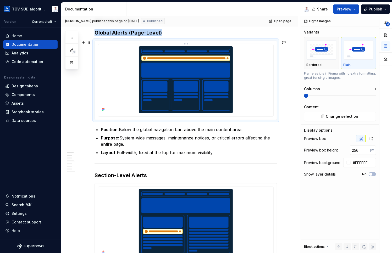
click at [235, 101] on img at bounding box center [185, 79] width 171 height 67
click at [372, 137] on icon "button" at bounding box center [371, 138] width 3 height 3
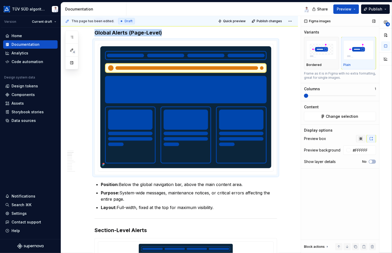
click at [361, 139] on icon "button" at bounding box center [360, 139] width 4 height 4
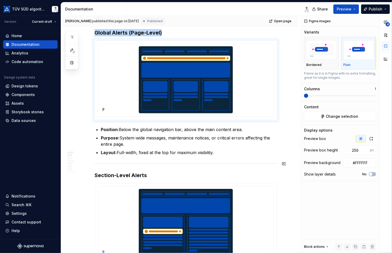
click at [287, 164] on button "button" at bounding box center [283, 163] width 7 height 7
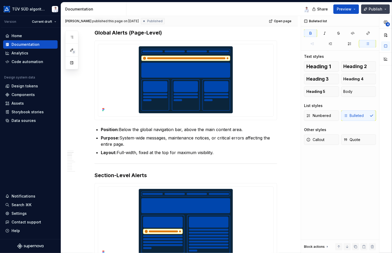
click at [374, 7] on span "Publish" at bounding box center [375, 9] width 14 height 5
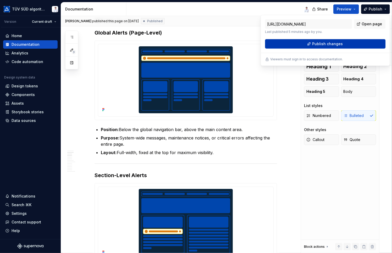
drag, startPoint x: 374, startPoint y: 7, endPoint x: 338, endPoint y: 44, distance: 50.9
click at [338, 44] on span "Publish changes" at bounding box center [327, 43] width 31 height 5
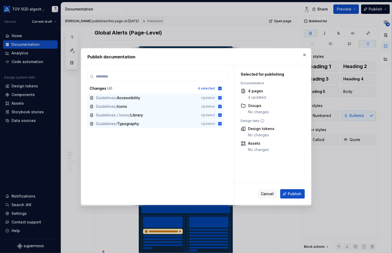
click at [295, 190] on button "Publish" at bounding box center [292, 193] width 25 height 9
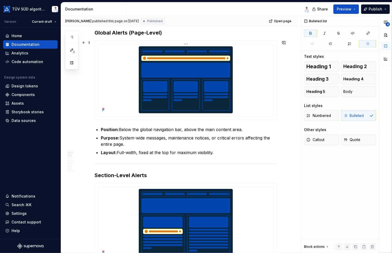
click at [190, 98] on img at bounding box center [185, 79] width 171 height 67
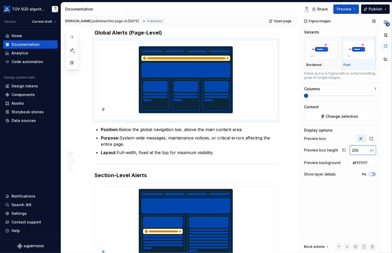
click at [361, 150] on input "256" at bounding box center [359, 149] width 20 height 9
drag, startPoint x: 360, startPoint y: 150, endPoint x: 344, endPoint y: 149, distance: 16.2
click at [344, 149] on div "256 px" at bounding box center [358, 149] width 36 height 9
type textarea "*"
type input "128"
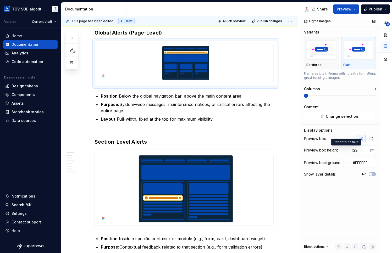
type textarea "*"
click at [319, 52] on img "button" at bounding box center [321, 49] width 30 height 19
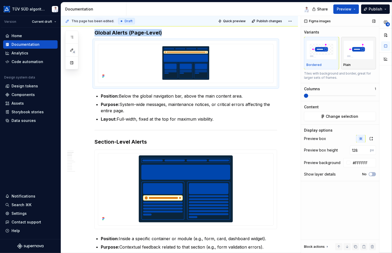
click at [353, 49] on img "button" at bounding box center [358, 49] width 30 height 19
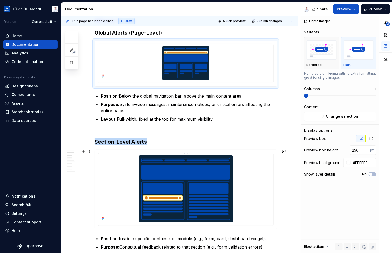
click at [217, 183] on img at bounding box center [185, 188] width 171 height 67
drag, startPoint x: 363, startPoint y: 148, endPoint x: 347, endPoint y: 149, distance: 16.5
click at [347, 149] on div "256 px" at bounding box center [358, 149] width 36 height 9
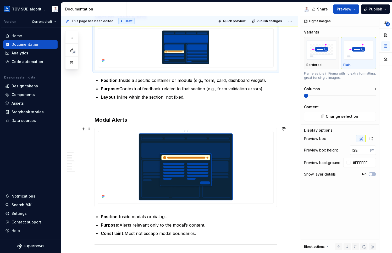
scroll to position [370, 0]
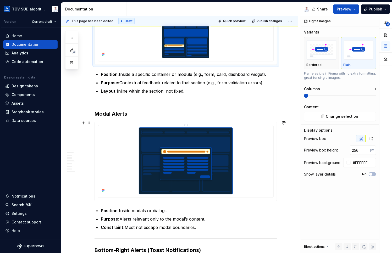
click at [181, 168] on img at bounding box center [185, 160] width 171 height 67
drag, startPoint x: 362, startPoint y: 148, endPoint x: 341, endPoint y: 149, distance: 20.7
click at [341, 149] on div "256 px" at bounding box center [358, 149] width 36 height 9
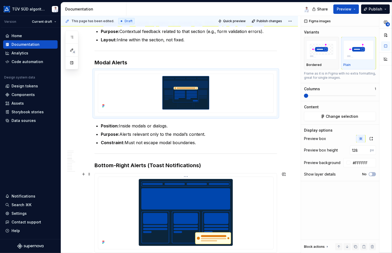
scroll to position [475, 0]
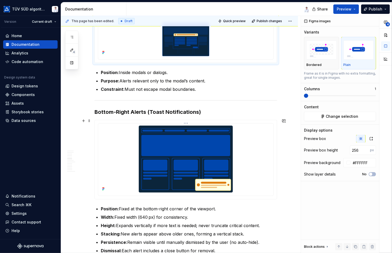
click at [180, 159] on img at bounding box center [185, 159] width 171 height 67
drag, startPoint x: 358, startPoint y: 150, endPoint x: 338, endPoint y: 150, distance: 20.2
click at [338, 150] on div "Preview box height 256 px" at bounding box center [340, 149] width 72 height 9
type input "128"
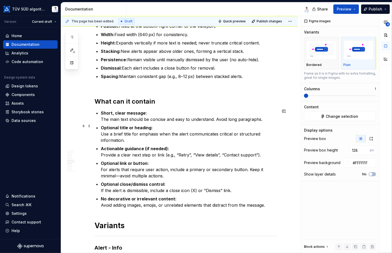
scroll to position [684, 0]
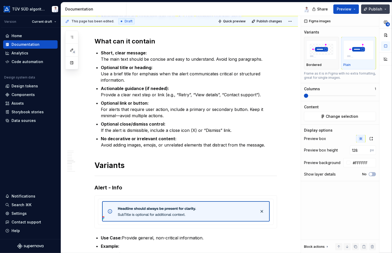
click at [374, 8] on span "Publish" at bounding box center [375, 9] width 14 height 5
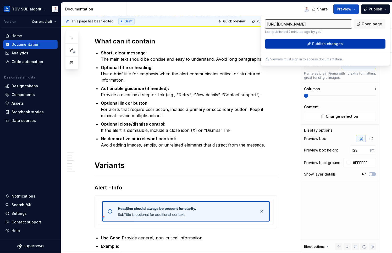
click at [323, 46] on span "Publish changes" at bounding box center [327, 43] width 31 height 5
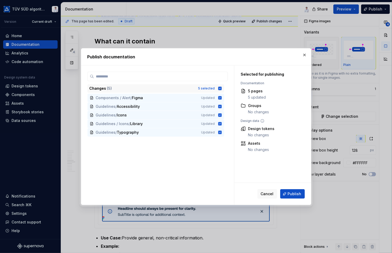
click at [221, 87] on icon at bounding box center [219, 88] width 3 height 3
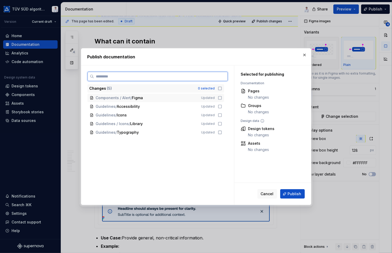
click at [219, 97] on icon at bounding box center [220, 98] width 4 height 4
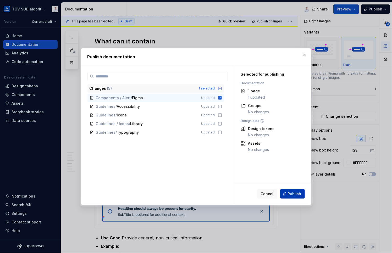
click at [287, 194] on button "Publish" at bounding box center [292, 193] width 25 height 9
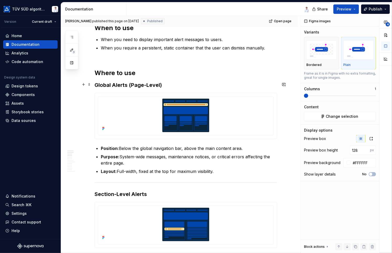
scroll to position [135, 0]
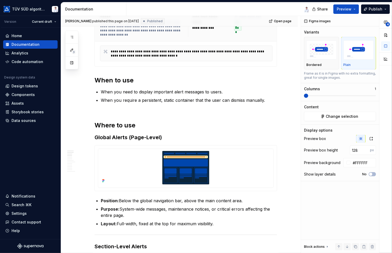
type textarea "*"
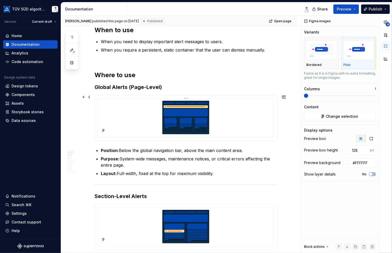
scroll to position [213, 0]
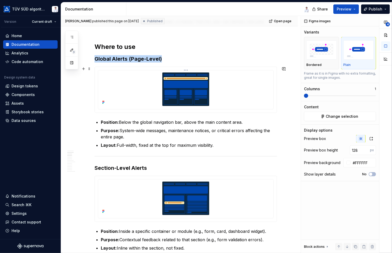
click at [196, 86] on img at bounding box center [185, 88] width 171 height 33
drag, startPoint x: 359, startPoint y: 151, endPoint x: 347, endPoint y: 148, distance: 12.8
click at [347, 148] on div "128 px" at bounding box center [358, 149] width 36 height 9
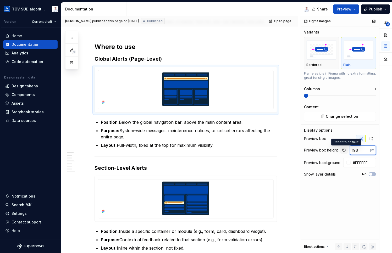
type input "196"
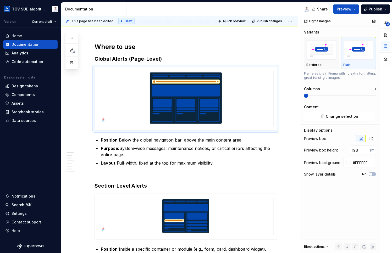
type textarea "*"
click at [181, 213] on img at bounding box center [185, 215] width 171 height 33
drag, startPoint x: 358, startPoint y: 150, endPoint x: 343, endPoint y: 148, distance: 15.5
click at [343, 148] on div "128 px" at bounding box center [358, 149] width 36 height 9
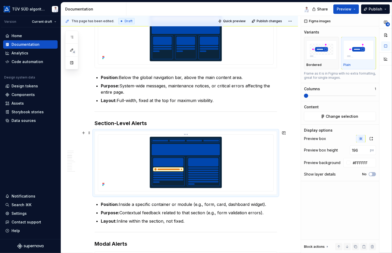
scroll to position [318, 0]
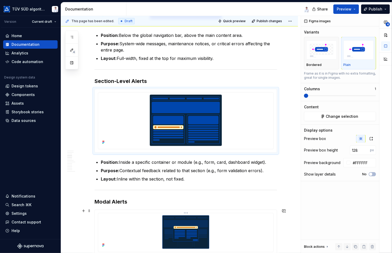
click at [190, 225] on img at bounding box center [185, 231] width 171 height 33
drag, startPoint x: 359, startPoint y: 151, endPoint x: 346, endPoint y: 150, distance: 12.9
click at [346, 150] on div "128 px" at bounding box center [358, 149] width 36 height 9
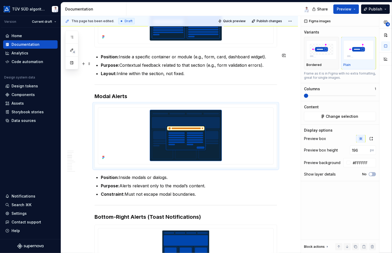
scroll to position [449, 0]
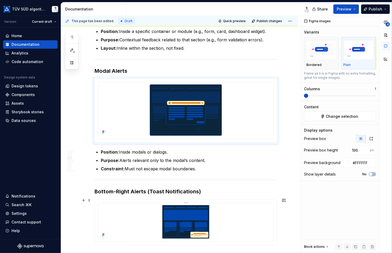
click at [175, 212] on img at bounding box center [185, 221] width 171 height 33
drag, startPoint x: 358, startPoint y: 150, endPoint x: 345, endPoint y: 148, distance: 13.5
click at [345, 148] on div "128 px" at bounding box center [358, 149] width 36 height 9
type input "196"
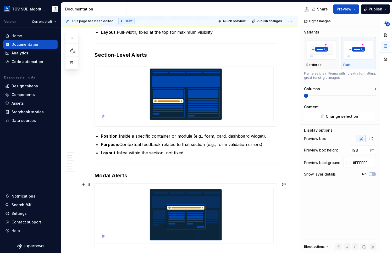
scroll to position [344, 0]
click at [23, 120] on div "Data sources" at bounding box center [24, 120] width 24 height 5
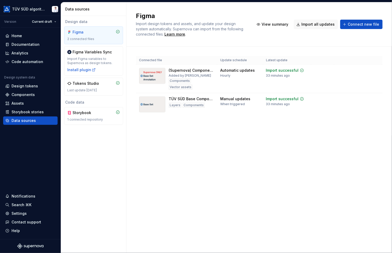
drag, startPoint x: 287, startPoint y: 167, endPoint x: 294, endPoint y: 151, distance: 16.5
click at [287, 167] on div "Figma Import design tokens and assets, and update your design system automatica…" at bounding box center [258, 127] width 265 height 251
click at [350, 77] on div "Import updates" at bounding box center [355, 79] width 24 height 4
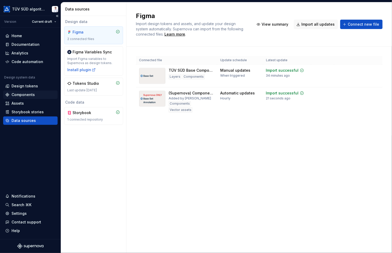
click at [18, 94] on div "Components" at bounding box center [23, 94] width 23 height 5
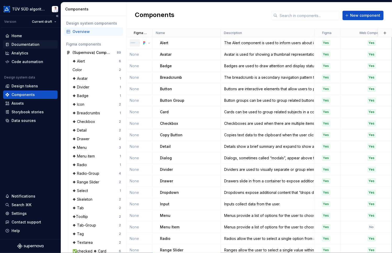
click at [20, 42] on div "Documentation" at bounding box center [26, 44] width 28 height 5
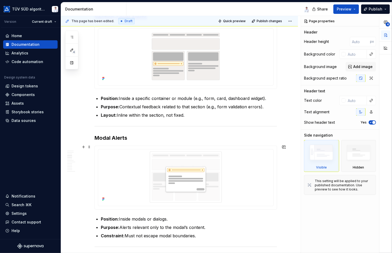
scroll to position [340, 0]
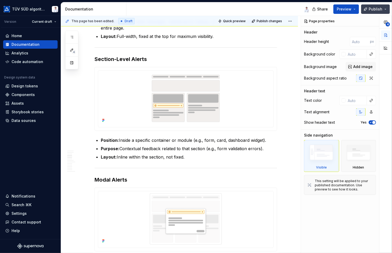
click at [375, 7] on span "Publish" at bounding box center [375, 9] width 14 height 5
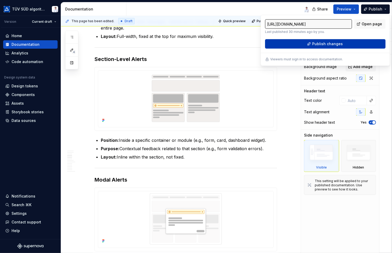
drag, startPoint x: 375, startPoint y: 7, endPoint x: 332, endPoint y: 46, distance: 58.0
click at [332, 46] on span "Publish changes" at bounding box center [327, 43] width 31 height 5
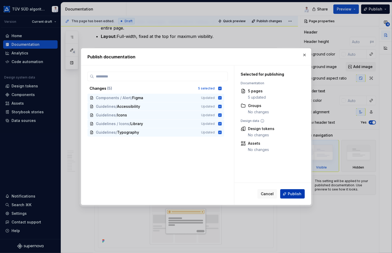
click at [288, 194] on span "Publish" at bounding box center [294, 193] width 14 height 5
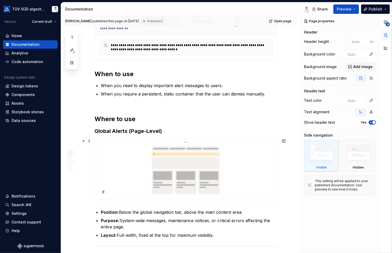
scroll to position [183, 0]
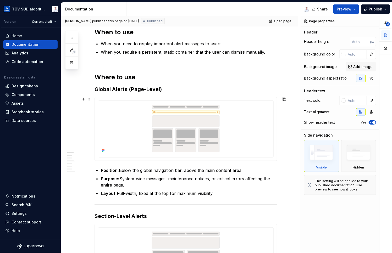
click at [231, 99] on div at bounding box center [186, 128] width 182 height 63
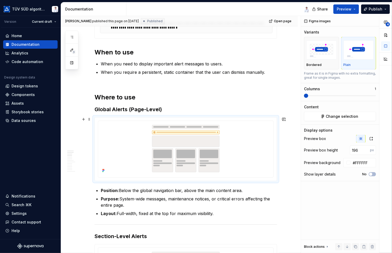
scroll to position [157, 0]
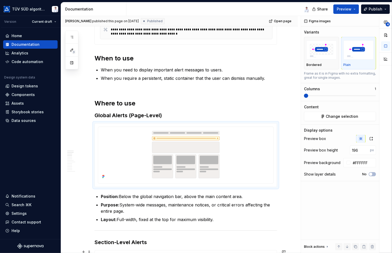
type textarea "*"
click at [384, 90] on div "4" at bounding box center [385, 134] width 13 height 237
click at [16, 121] on div "Data sources" at bounding box center [24, 120] width 24 height 5
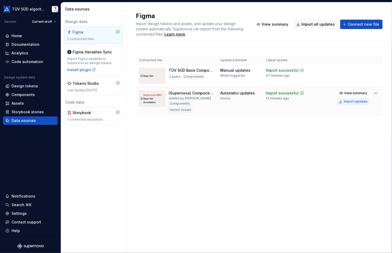
click at [355, 101] on div "Import updates" at bounding box center [355, 101] width 24 height 4
